Goal: Check status: Check status

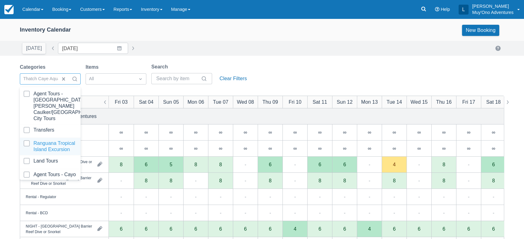
scroll to position [62, 0]
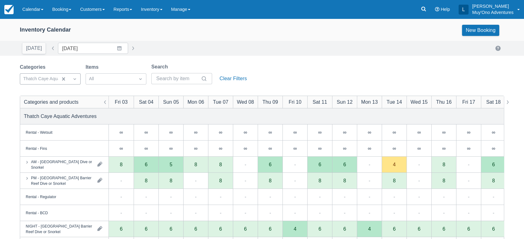
click at [181, 58] on div "Inventory Calendar New Booking Today Date 10/03/25 Navigate forward to interact…" at bounding box center [262, 199] width 524 height 361
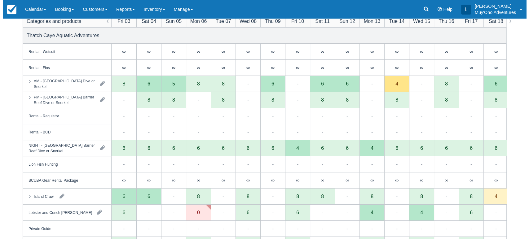
scroll to position [73, 0]
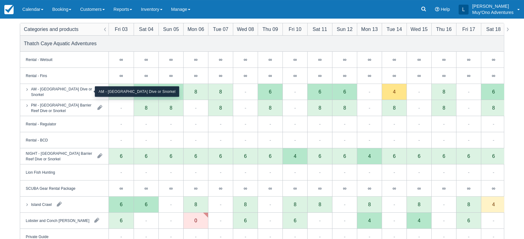
click at [86, 91] on div "AM - [GEOGRAPHIC_DATA] Dive or Snorkel" at bounding box center [61, 91] width 61 height 11
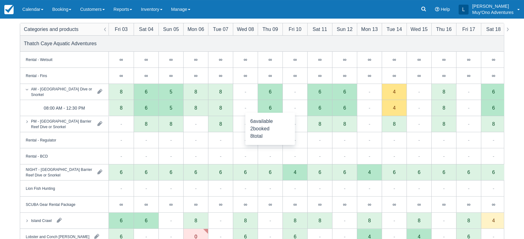
click at [275, 109] on div "6" at bounding box center [270, 108] width 25 height 16
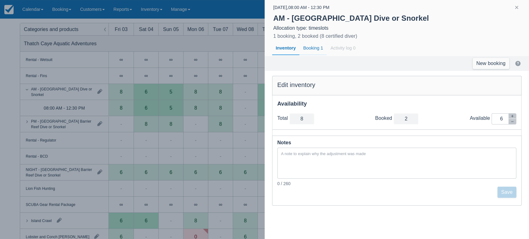
click at [310, 50] on div "Booking 1" at bounding box center [313, 48] width 27 height 14
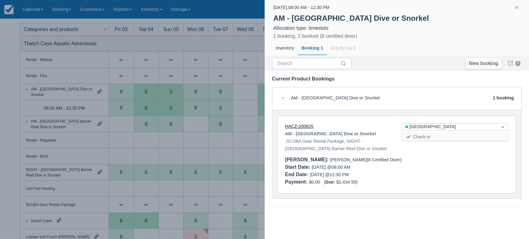
click at [300, 126] on link "HACZ-200625" at bounding box center [299, 126] width 28 height 5
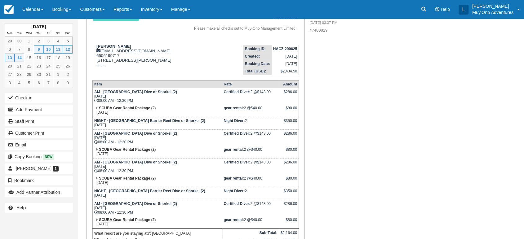
scroll to position [70, 0]
